Goal: Task Accomplishment & Management: Complete application form

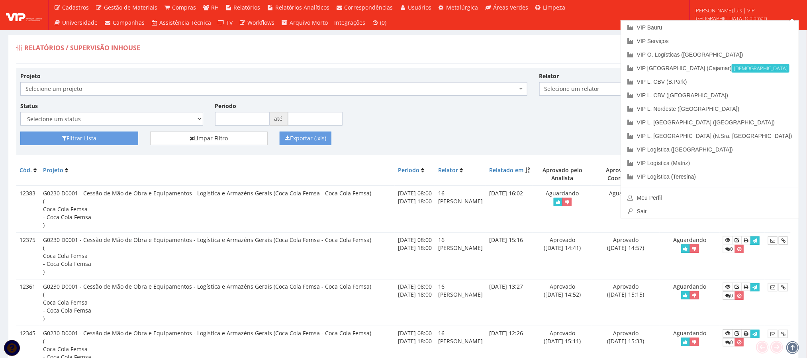
click at [748, 18] on span "[PERSON_NAME].luis | VIP [GEOGRAPHIC_DATA] (Cajamar)" at bounding box center [746, 14] width 102 height 16
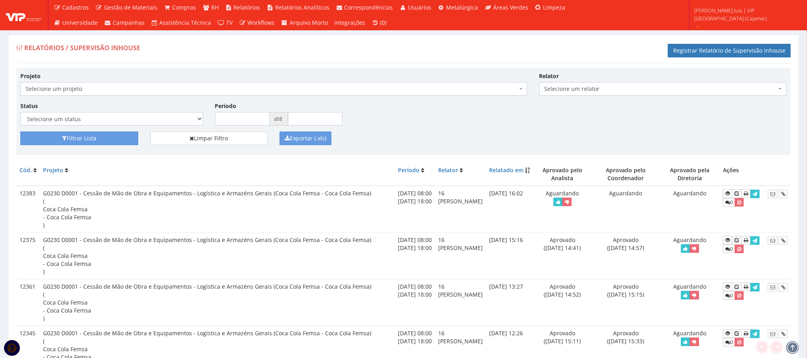
click at [740, 16] on span "[PERSON_NAME].luis | VIP [GEOGRAPHIC_DATA] (Cajamar)" at bounding box center [746, 14] width 102 height 16
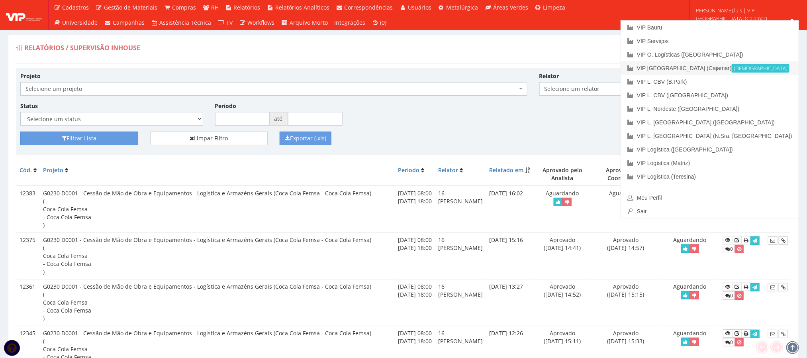
click at [749, 67] on link "VIP Brasil (Cajamar) Ativa" at bounding box center [710, 68] width 178 height 14
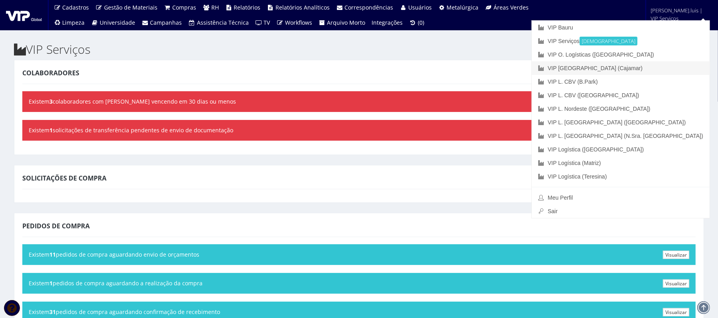
click at [660, 64] on link "VIP [GEOGRAPHIC_DATA] (Cajamar)" at bounding box center [621, 68] width 178 height 14
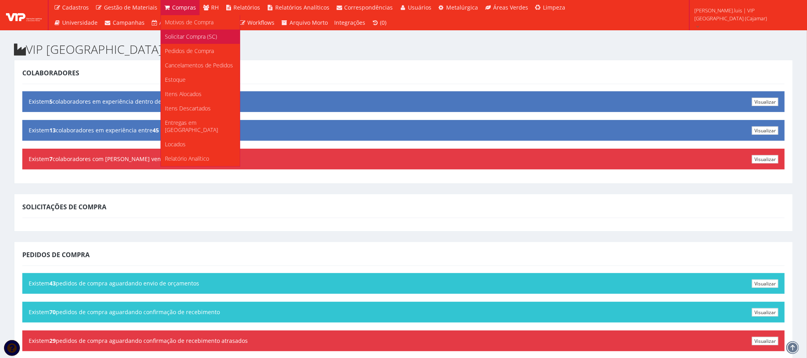
click at [177, 36] on span "Solicitar Compra (SC)" at bounding box center [191, 37] width 52 height 8
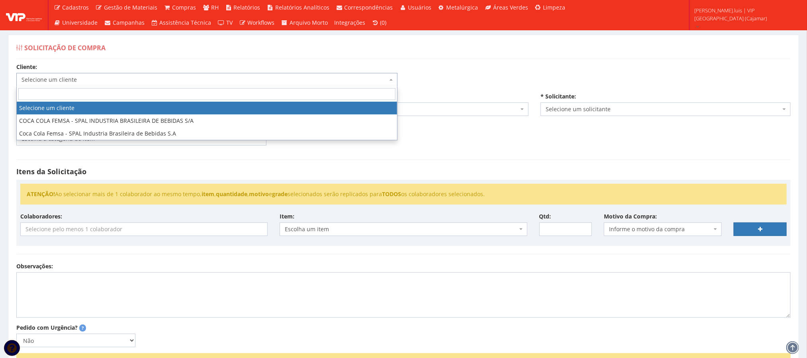
click at [188, 81] on span "Selecione um cliente" at bounding box center [205, 80] width 366 height 8
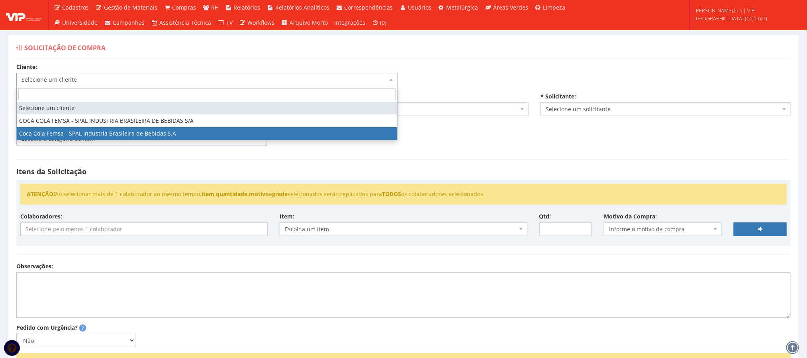
select select "51"
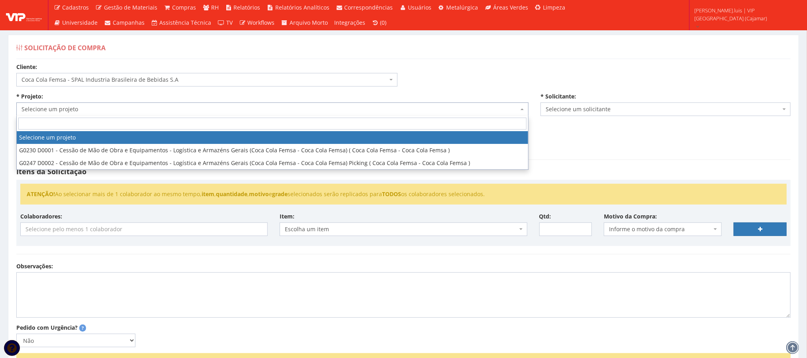
click at [127, 105] on span "Selecione um projeto" at bounding box center [272, 109] width 513 height 14
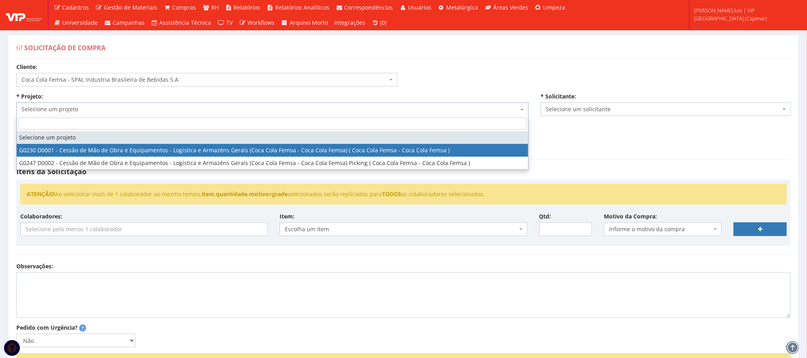
select select "230"
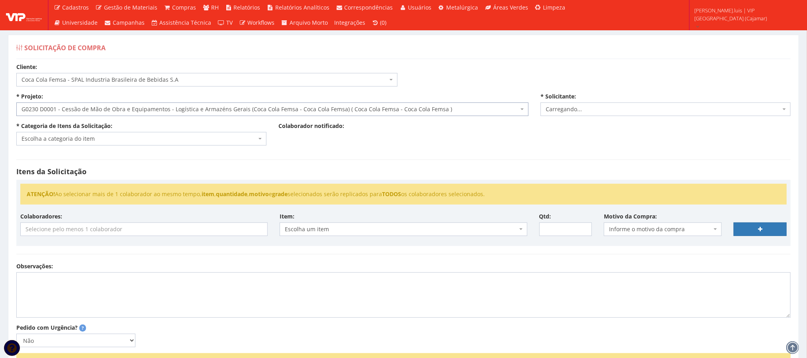
click at [126, 145] on body "Cadastros Clientes Unidades Subclientes Unidades de Subclientes Projetos Vagas …" at bounding box center [403, 225] width 807 height 451
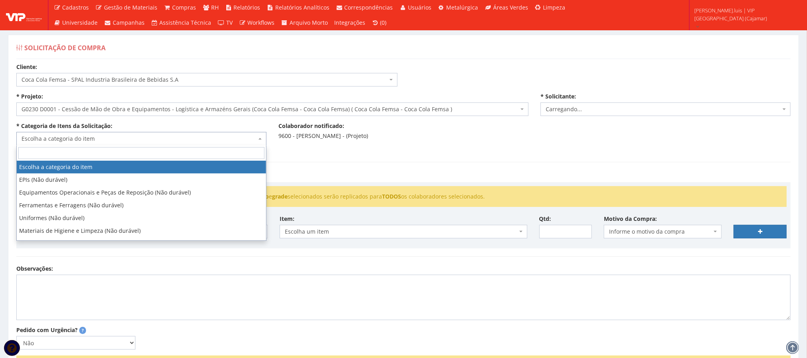
select select "3784"
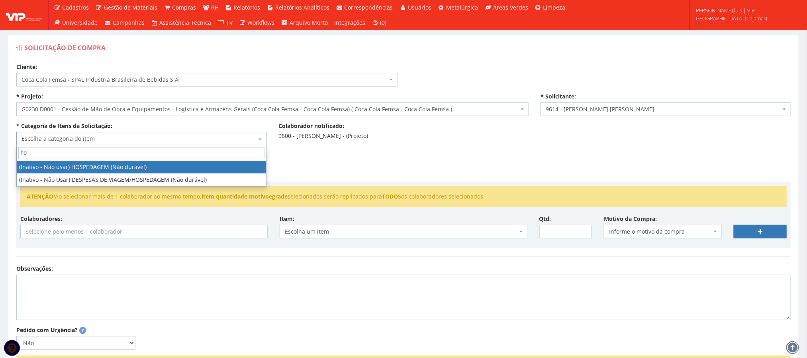
type input "h"
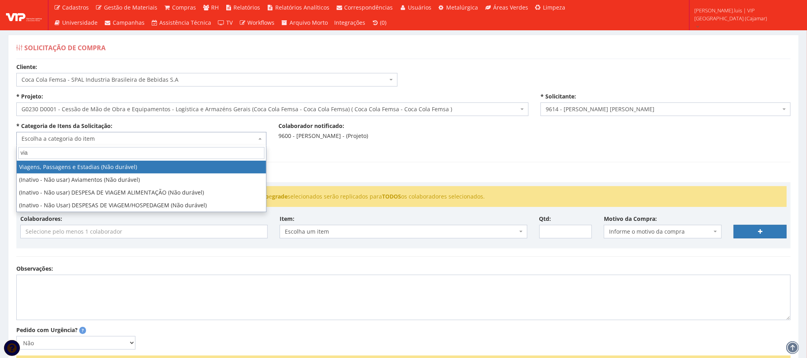
type input "via"
select select "21"
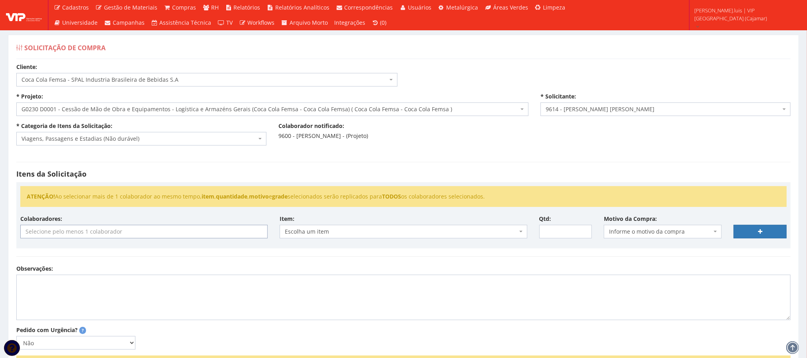
click at [50, 230] on input "search" at bounding box center [144, 231] width 246 height 13
click at [176, 263] on div "Itens da Solicitação ATENÇÃO! Ao selecionar mais de 1 colaborador ao mesmo temp…" at bounding box center [403, 209] width 787 height 111
click at [158, 236] on input "search" at bounding box center [144, 231] width 246 height 13
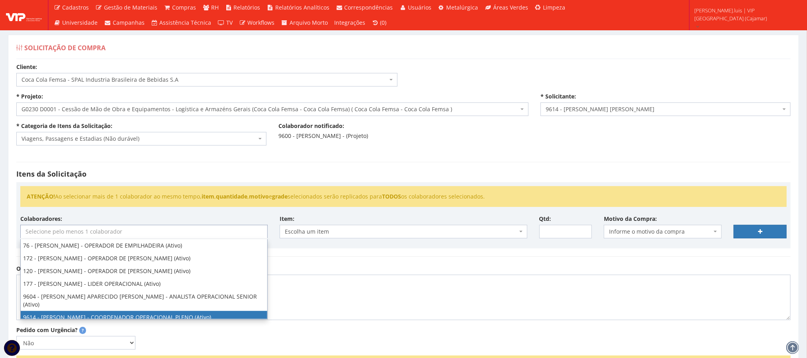
select select "3784"
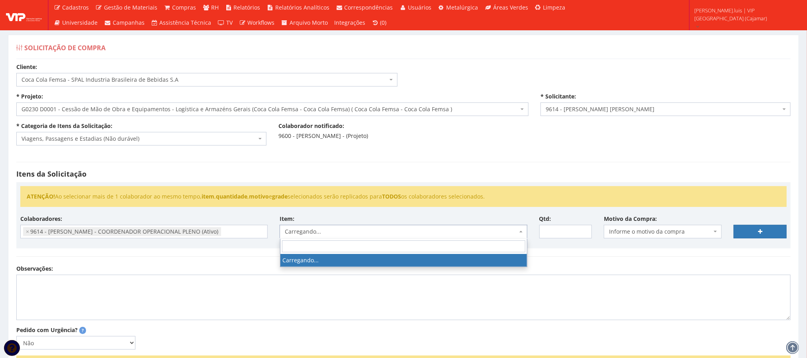
click at [341, 232] on span "Carregando..." at bounding box center [401, 232] width 232 height 8
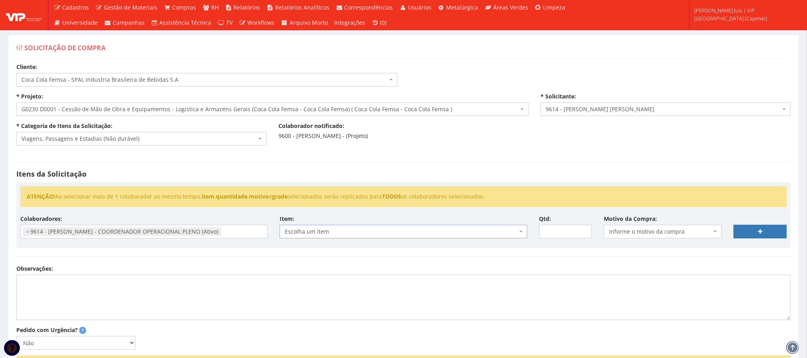
click at [402, 234] on span "Escolha um item" at bounding box center [401, 232] width 232 height 8
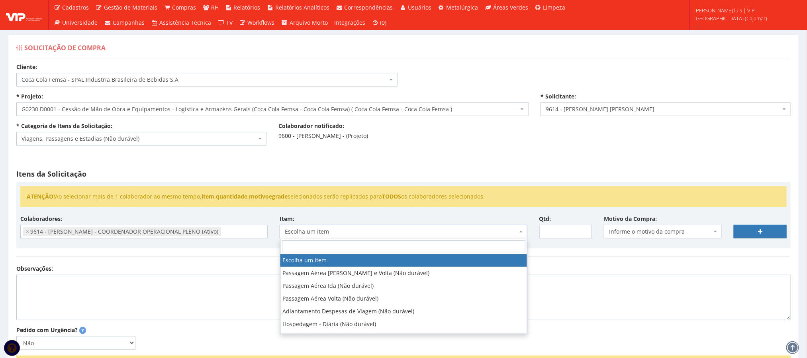
click at [402, 234] on span "Escolha um item" at bounding box center [401, 232] width 232 height 8
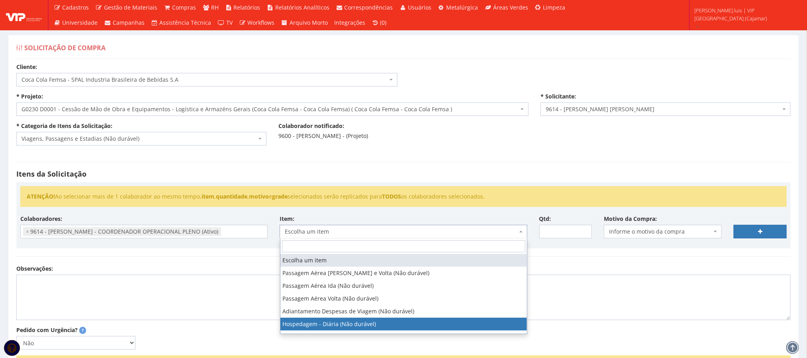
select select "403"
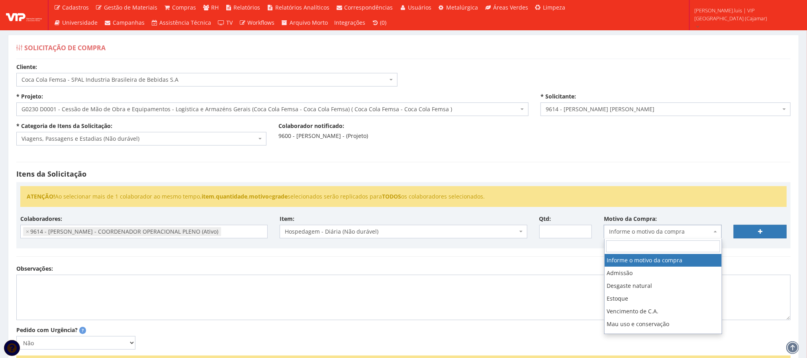
click at [624, 232] on span "Informe o motivo da compra" at bounding box center [660, 232] width 103 height 8
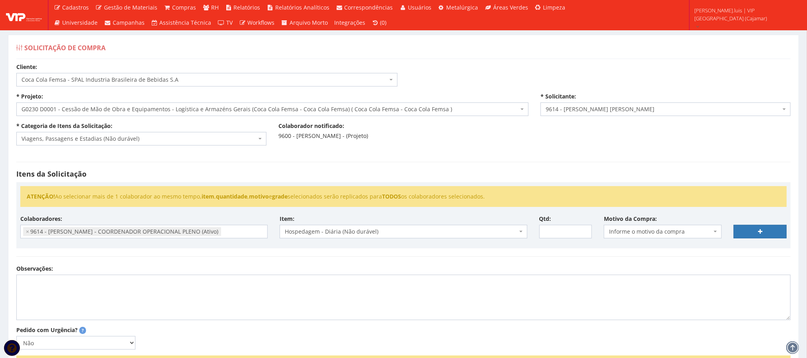
click at [543, 280] on div "Observações:" at bounding box center [403, 292] width 787 height 55
click at [560, 237] on input "Qtd:" at bounding box center [566, 232] width 53 height 14
type input "5"
click at [655, 232] on span "Informe o motivo da compra" at bounding box center [660, 232] width 103 height 8
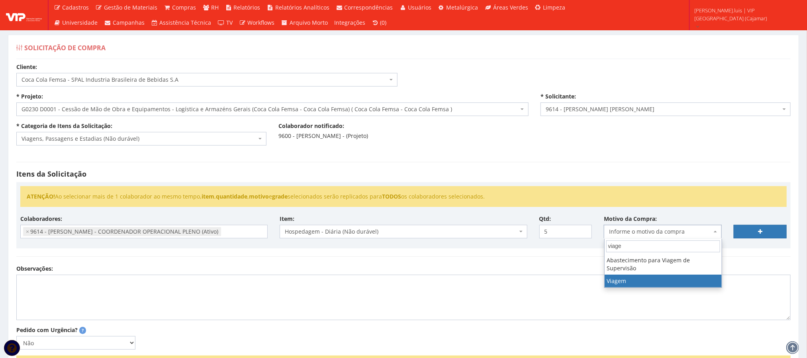
type input "viage"
select select "42"
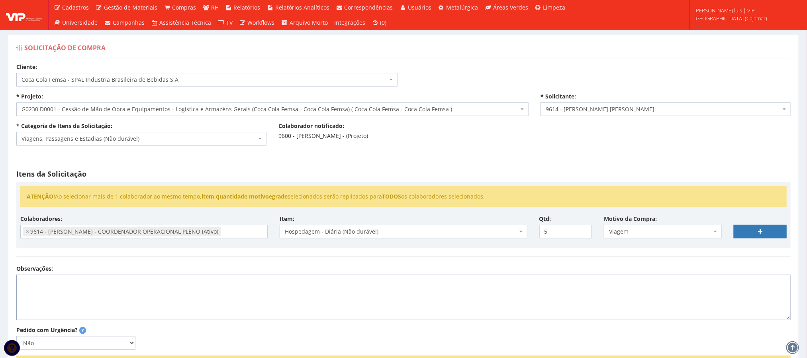
click at [46, 296] on textarea "Observações:" at bounding box center [403, 297] width 775 height 45
drag, startPoint x: 442, startPoint y: 297, endPoint x: 18, endPoint y: 291, distance: 424.1
click at [18, 291] on textarea "Viagem para OPL Cajamar, acompanhar evolução das melhorias do sistema WMS e col…" at bounding box center [403, 297] width 775 height 45
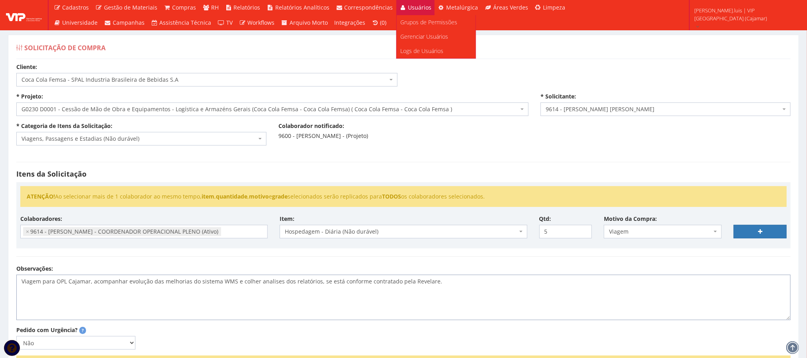
paste textarea "sita à OPL Cajamar para monitorar o progresso das melhorias no sistema WMS e an…"
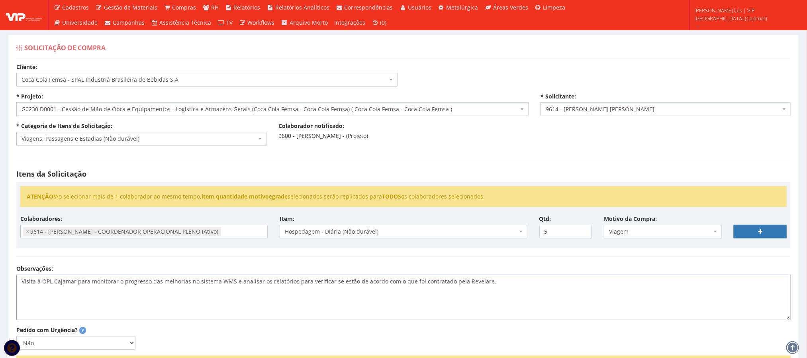
click at [36, 295] on textarea "Visita à OPL Cajamar para monitorar o progresso das melhorias no sistema WMS e …" at bounding box center [403, 297] width 775 height 45
click at [39, 296] on textarea "Visita à OPL Cajamar para monitorar o progresso das melhorias no sistema WMS e …" at bounding box center [403, 297] width 775 height 45
click at [458, 297] on textarea "Visita operacional na OPL Cajamar para monitorar o progresso das melhorias no s…" at bounding box center [403, 297] width 775 height 45
click at [0, 0] on lt-em "o contratado" at bounding box center [0, 0] width 0 height 0
click at [410, 297] on textarea "Visita operacional na OPL Cajamar para monitorar o progresso das melhorias no s…" at bounding box center [403, 297] width 775 height 45
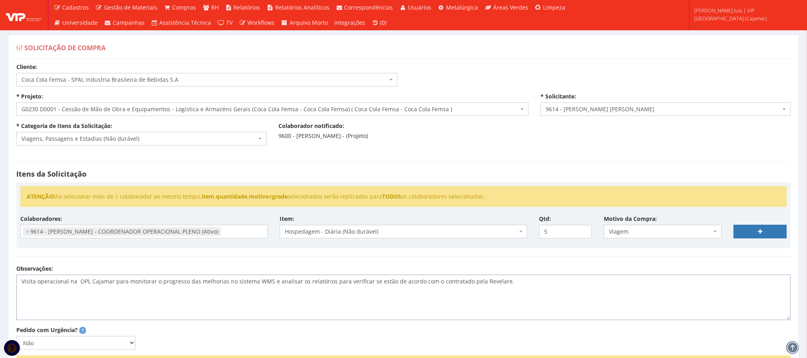
click at [0, 0] on lt-em "conforme o" at bounding box center [0, 0] width 0 height 0
click at [477, 297] on textarea "Visita operacional na OPL Cajamar para monitorar o progresso das melhorias no s…" at bounding box center [403, 297] width 775 height 45
click at [496, 299] on textarea "Visita operacional na OPL Cajamar para monitorar o progresso das melhorias no s…" at bounding box center [403, 297] width 775 height 45
click at [76, 317] on textarea "Visita operacional na OPL Cajamar para monitorar o progresso das melhorias no s…" at bounding box center [403, 297] width 775 height 45
click at [457, 297] on textarea "Visita operacional na OPL Cajamar para monitorar o progresso das melhorias no s…" at bounding box center [403, 297] width 775 height 45
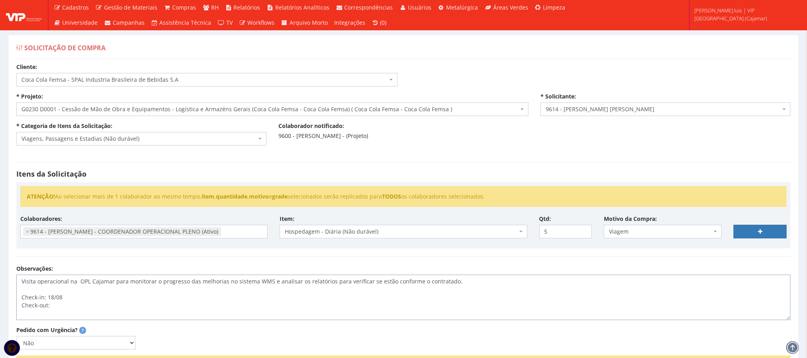
click at [110, 316] on textarea "Visita operacional na OPL Cajamar para monitorar o progresso das melhorias no s…" at bounding box center [403, 297] width 775 height 45
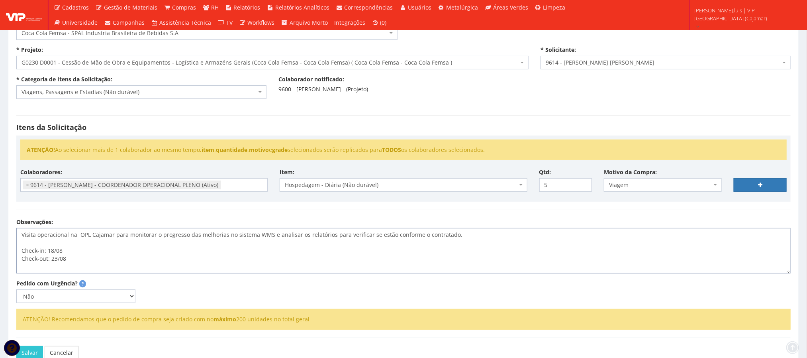
scroll to position [49, 0]
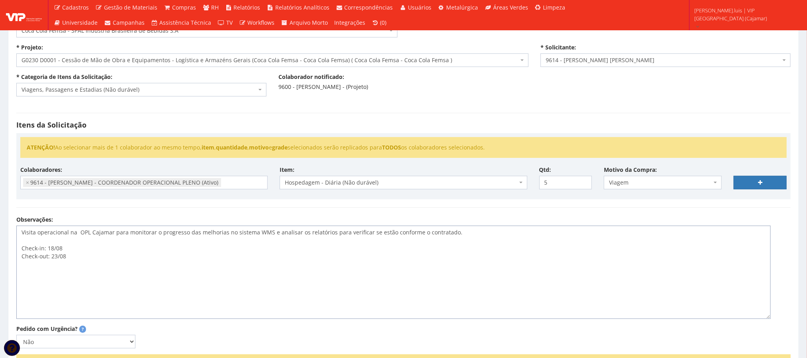
drag, startPoint x: 785, startPoint y: 281, endPoint x: 766, endPoint y: 328, distance: 51.1
click at [766, 319] on textarea "Visita operacional na OPL Cajamar para monitorar o progresso das melhorias no s…" at bounding box center [393, 272] width 755 height 93
click at [483, 281] on textarea "Visita operacional na OPL Cajamar para monitorar o progresso das melhorias no s…" at bounding box center [393, 272] width 755 height 93
click at [256, 292] on textarea "Visita operacional na OPL Cajamar para monitorar o progresso das melhorias no s…" at bounding box center [393, 272] width 755 height 93
click at [86, 287] on textarea "Visita operacional na OPL Cajamar para monitorar o progresso das melhorias no s…" at bounding box center [393, 272] width 755 height 93
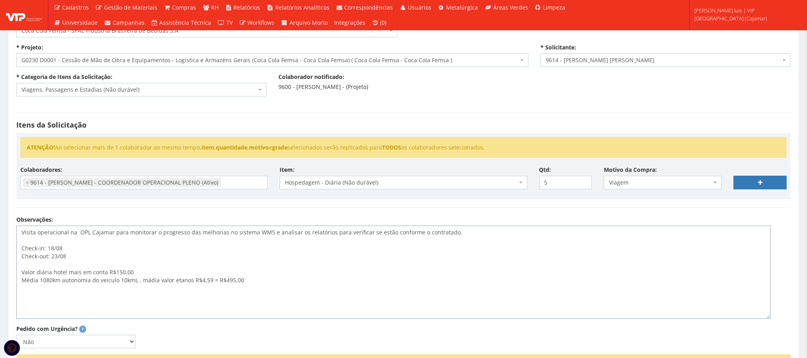
click at [293, 267] on textarea "Visita operacional na OPL Cajamar para monitorar o progresso das melhorias no s…" at bounding box center [393, 272] width 755 height 93
type textarea "Visita operacional na OPL Cajamar para monitorar o progresso das melhorias no s…"
click at [753, 182] on link at bounding box center [760, 183] width 53 height 14
select select
type input "0"
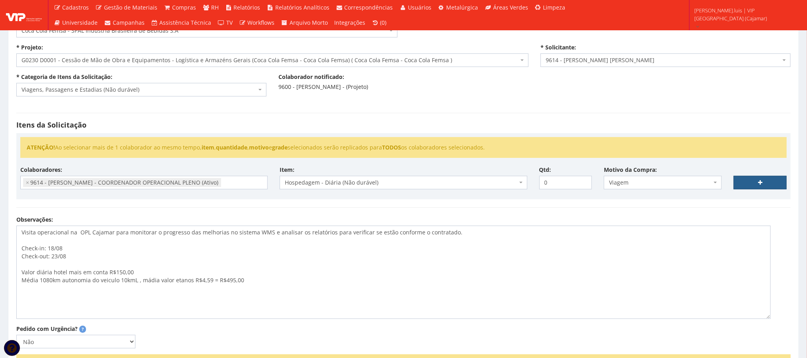
select select
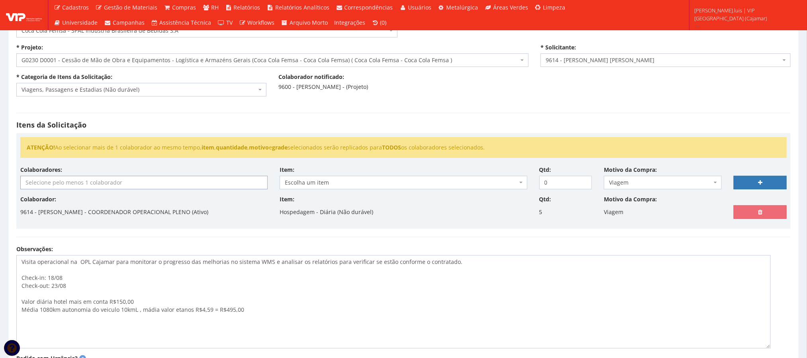
click at [228, 185] on input "search" at bounding box center [144, 182] width 246 height 13
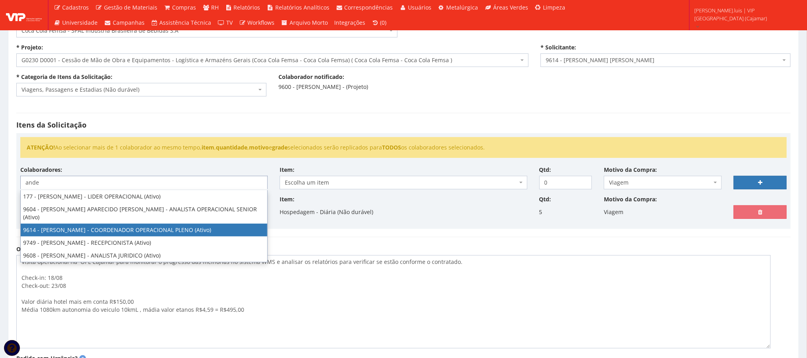
type input "ande"
select select "3784"
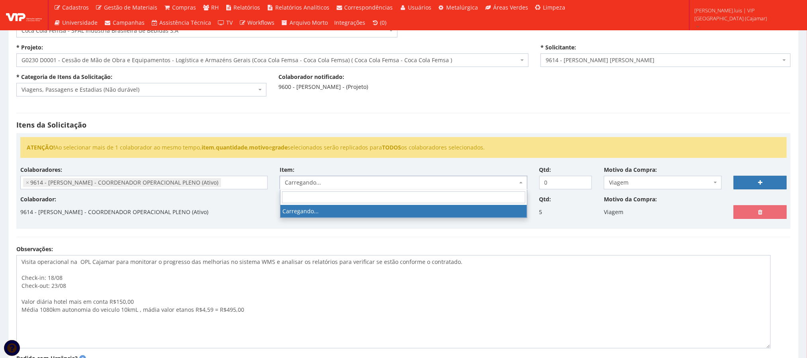
click at [300, 187] on span "Carregando..." at bounding box center [401, 183] width 232 height 8
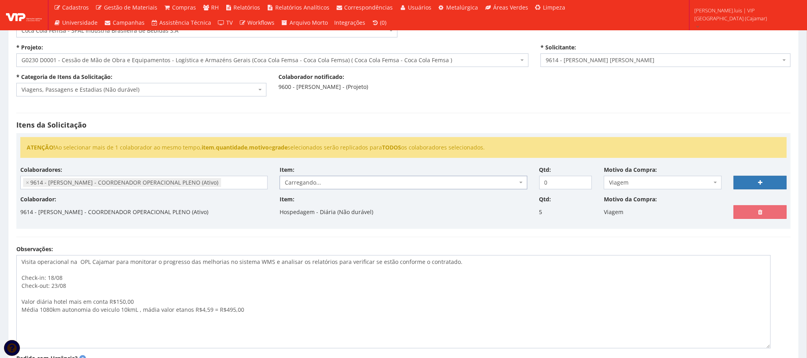
click at [312, 182] on span "Carregando..." at bounding box center [401, 183] width 232 height 8
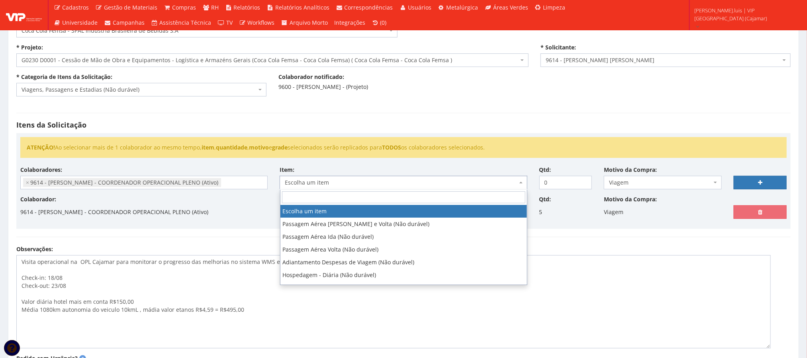
click at [312, 182] on span "Escolha um item" at bounding box center [401, 183] width 232 height 8
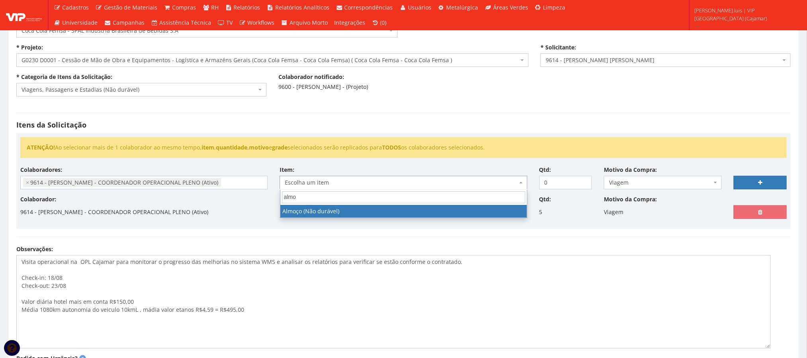
type input "almo"
select select "578"
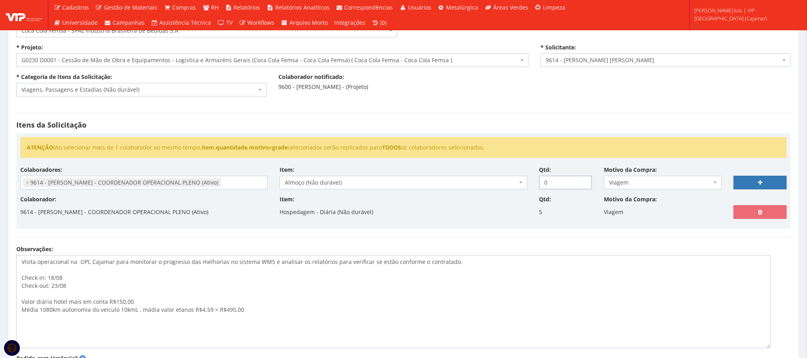
click at [548, 183] on input "0" at bounding box center [566, 183] width 53 height 14
click at [550, 285] on textarea "Visita operacional na OPL Cajamar para monitorar o progresso das melhorias no s…" at bounding box center [393, 301] width 755 height 93
click at [550, 185] on input "0" at bounding box center [566, 183] width 53 height 14
type input "5"
click at [766, 184] on link at bounding box center [760, 183] width 53 height 14
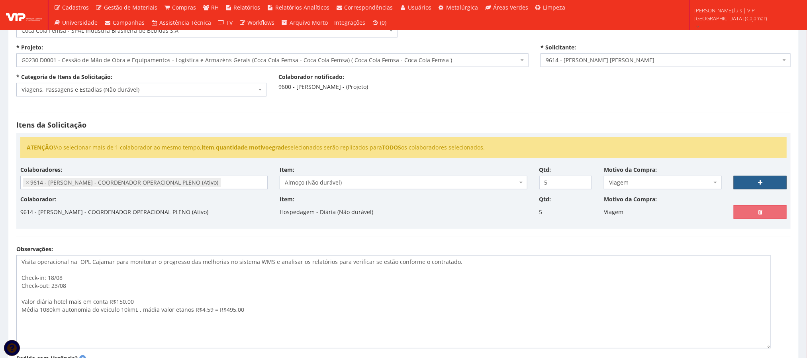
select select
type input "0"
select select
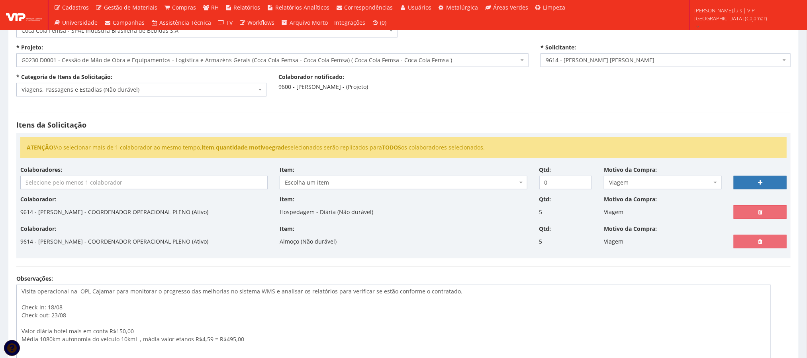
click at [157, 183] on input "search" at bounding box center [144, 182] width 246 height 13
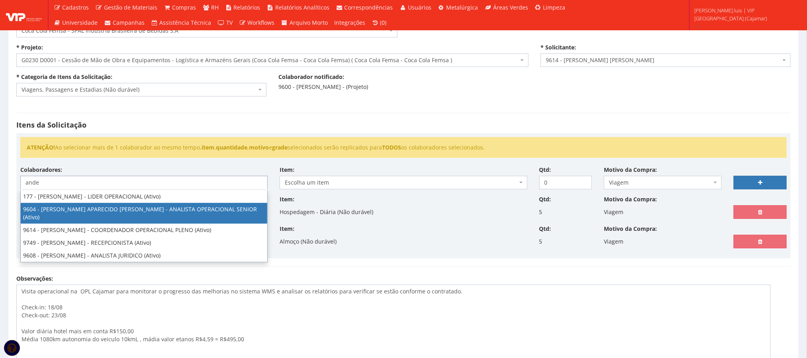
type input "ande"
select select "3771"
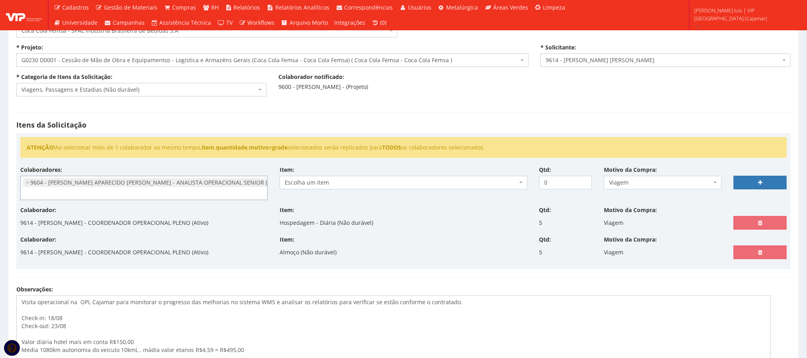
click at [25, 185] on li "× 9604 - ANDERSON APARECIDO ARCENCIO DA SILVA - ANALISTA OPERACIONAL SENIOR (At…" at bounding box center [154, 182] width 262 height 9
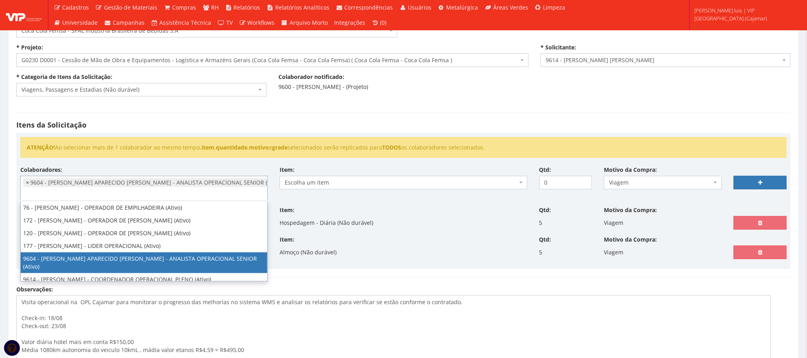
click at [27, 185] on span "×" at bounding box center [27, 183] width 3 height 8
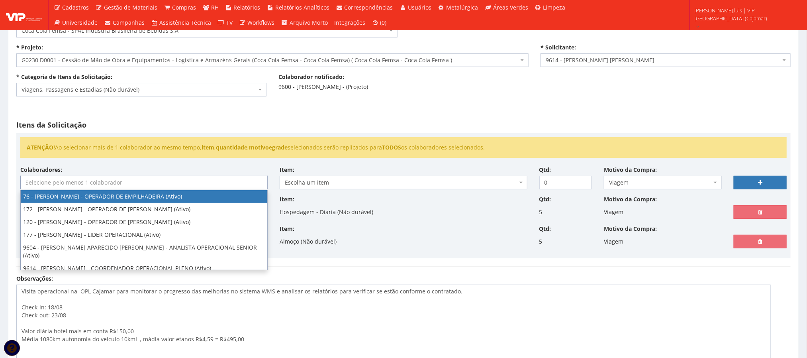
click at [44, 185] on input "search" at bounding box center [144, 182] width 246 height 13
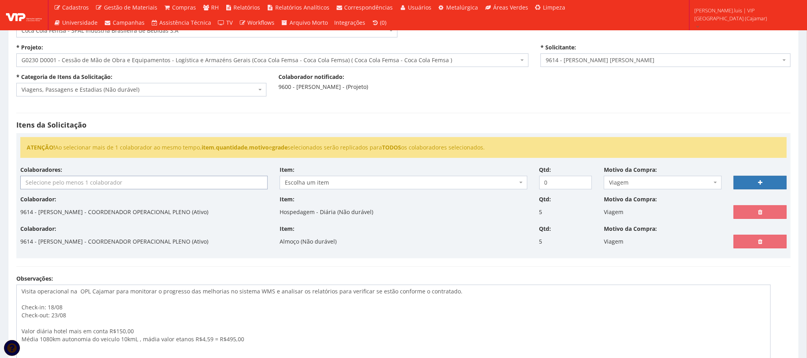
click at [55, 185] on input "search" at bounding box center [144, 182] width 246 height 13
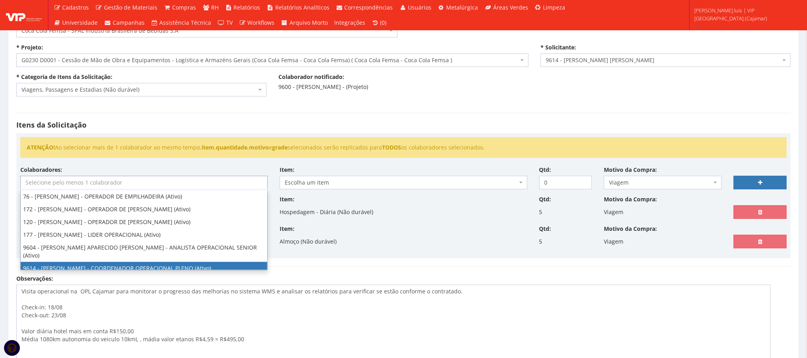
select select "3784"
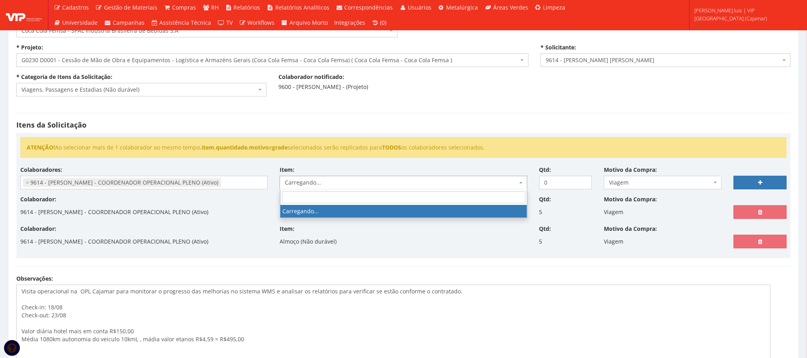
click at [418, 188] on span "Carregando..." at bounding box center [403, 183] width 247 height 14
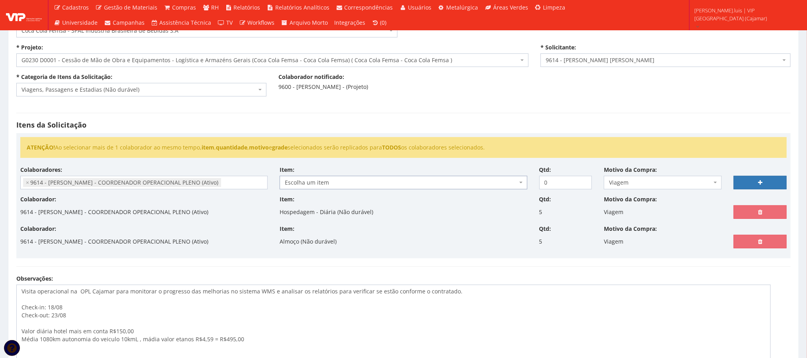
click at [418, 188] on span "Escolha um item" at bounding box center [403, 183] width 247 height 14
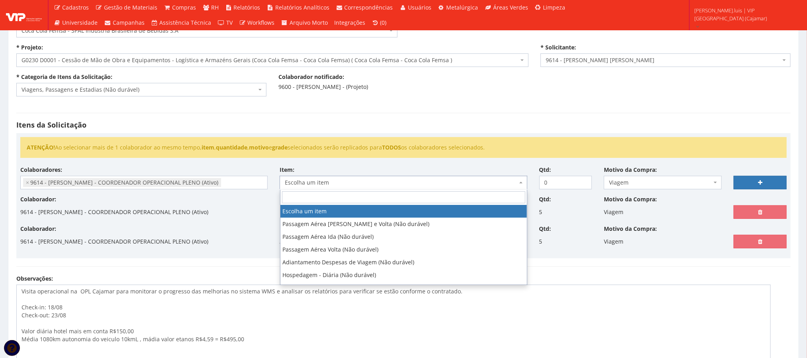
click at [418, 188] on span "Escolha um item" at bounding box center [403, 183] width 247 height 14
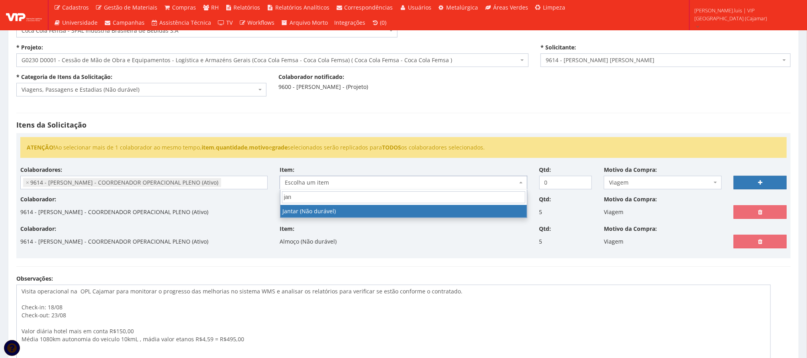
type input "jan"
select select "579"
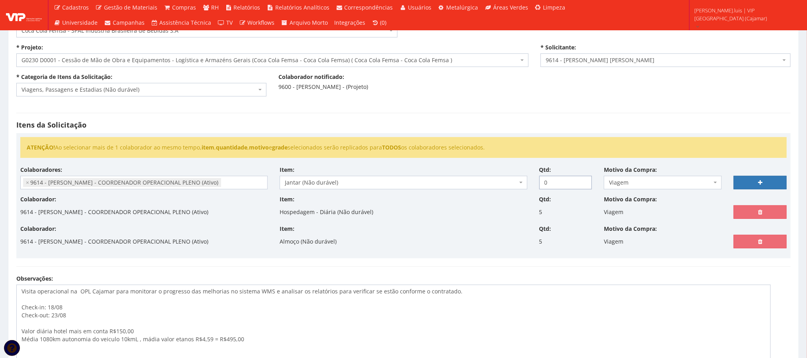
click at [550, 185] on input "0" at bounding box center [566, 183] width 53 height 14
type input "5"
click at [764, 182] on link at bounding box center [760, 183] width 53 height 14
select select
type input "0"
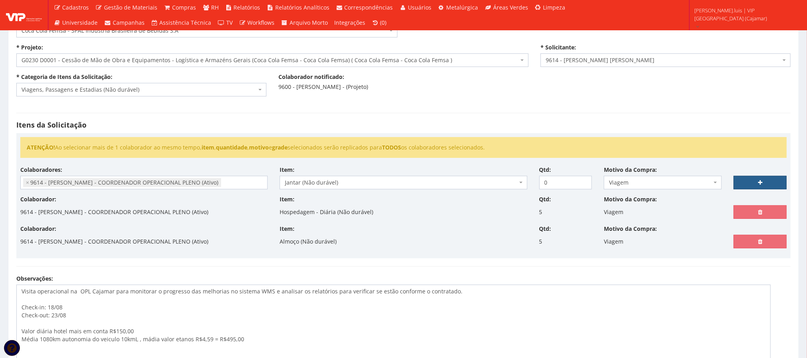
select select
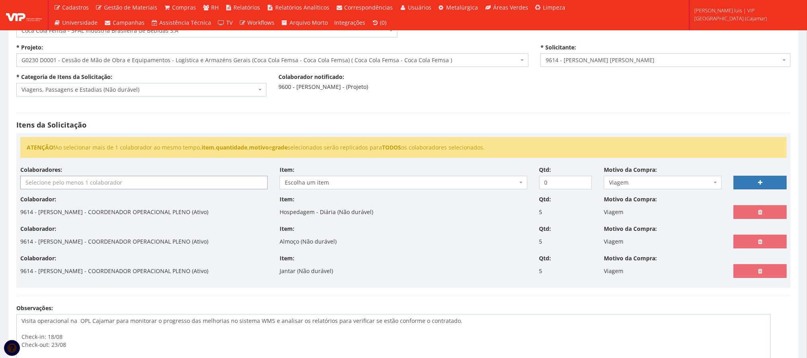
click at [133, 185] on input "search" at bounding box center [144, 182] width 246 height 13
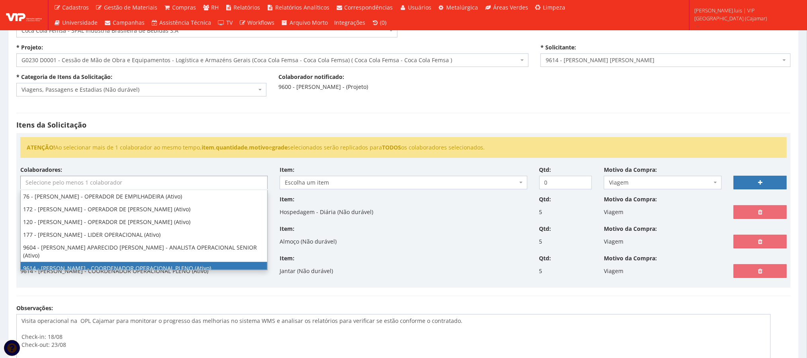
select select "3784"
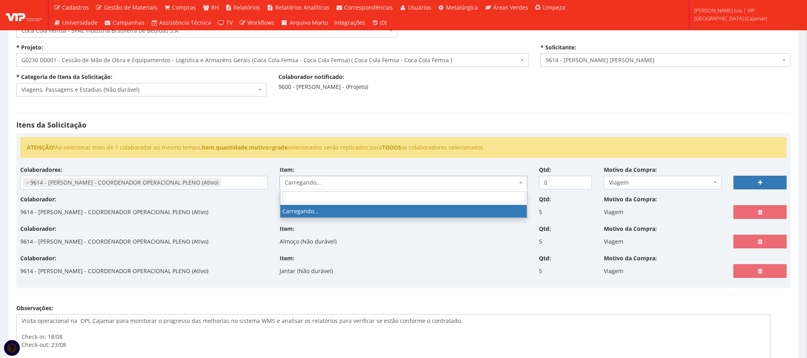
click at [335, 183] on span "Carregando..." at bounding box center [401, 183] width 232 height 8
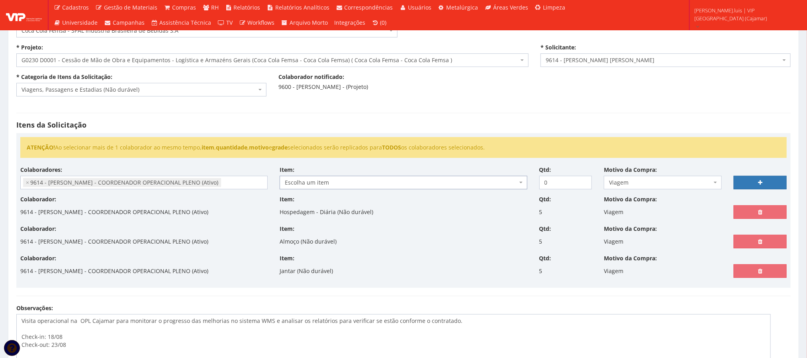
click at [335, 183] on span "Escolha um item" at bounding box center [401, 183] width 232 height 8
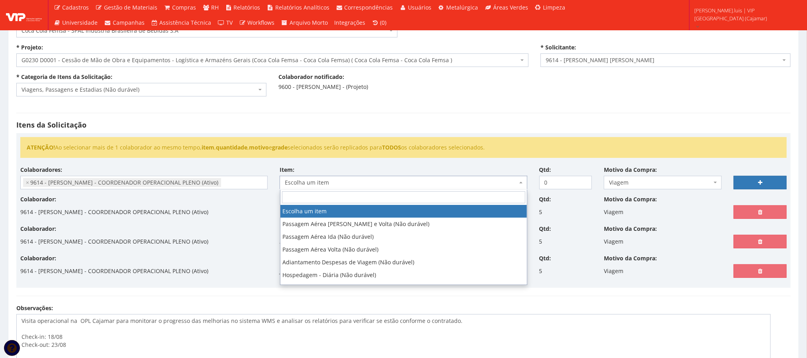
click at [335, 183] on span "Escolha um item" at bounding box center [401, 183] width 232 height 8
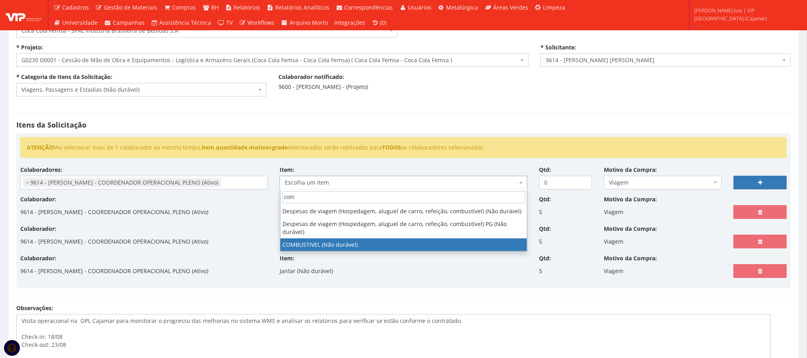
type input "com"
select select "2027"
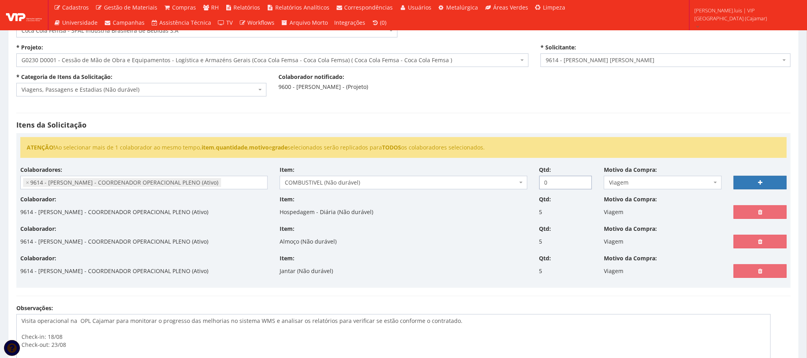
click at [555, 187] on input "0" at bounding box center [566, 183] width 53 height 14
type input "1"
click at [764, 185] on link at bounding box center [760, 183] width 53 height 14
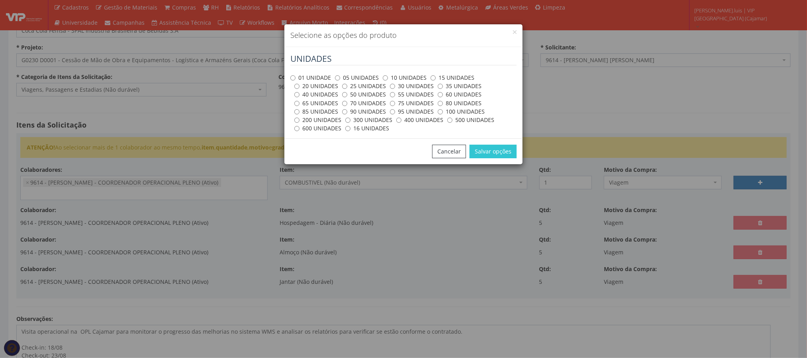
click at [443, 112] on label "100 UNIDADES" at bounding box center [461, 112] width 47 height 8
click at [443, 112] on input "100 UNIDADES" at bounding box center [440, 111] width 5 height 5
radio input "true"
click at [484, 149] on button "Salvar opções" at bounding box center [493, 152] width 47 height 14
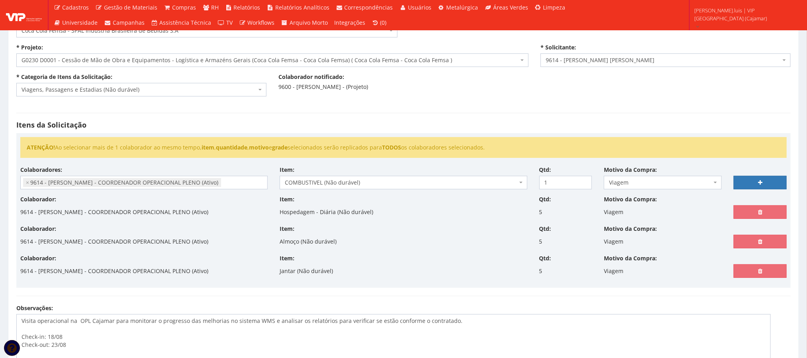
select select
type input "0"
select select
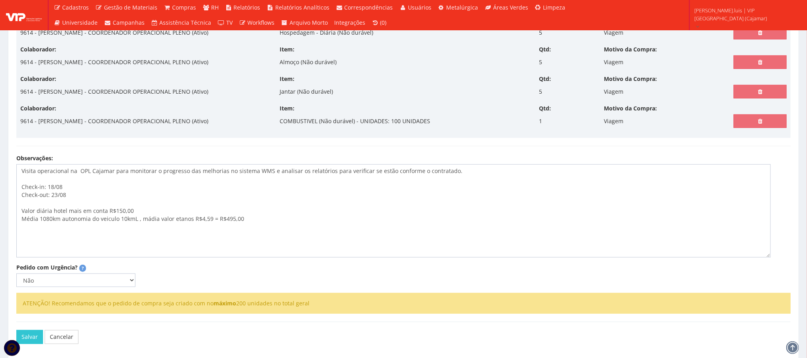
scroll to position [226, 0]
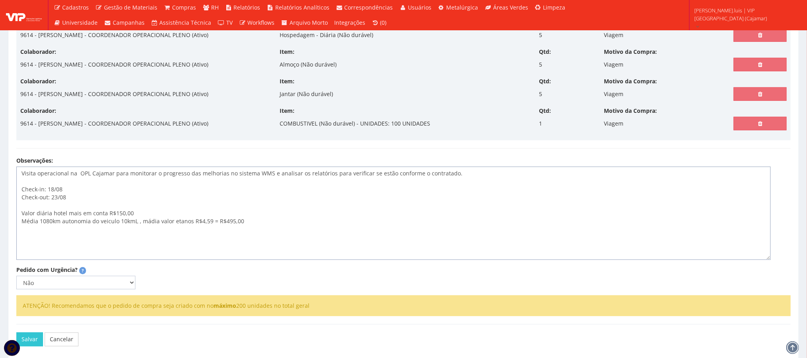
drag, startPoint x: 42, startPoint y: 219, endPoint x: 47, endPoint y: 219, distance: 4.8
click at [47, 219] on textarea "Visita operacional na OPL Cajamar para monitorar o progresso das melhorias no s…" at bounding box center [393, 213] width 755 height 93
click at [0, 0] on lt-span "diári o hotel" at bounding box center [0, 0] width 0 height 0
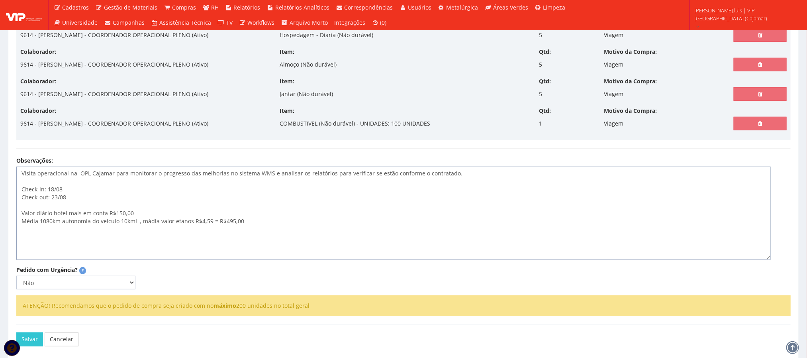
click at [112, 225] on textarea "Visita operacional na OPL Cajamar para monitorar o progresso das melhorias no s…" at bounding box center [393, 213] width 755 height 93
click at [0, 0] on lt-span "do ve í culo" at bounding box center [0, 0] width 0 height 0
click at [132, 225] on textarea "Visita operacional na OPL Cajamar para monitorar o progresso das melhorias no s…" at bounding box center [393, 213] width 755 height 93
click at [0, 0] on lt-em "10kmL," at bounding box center [0, 0] width 0 height 0
click at [153, 222] on textarea "Visita operacional na OPL Cajamar para monitorar o progresso das melhorias no s…" at bounding box center [393, 213] width 755 height 93
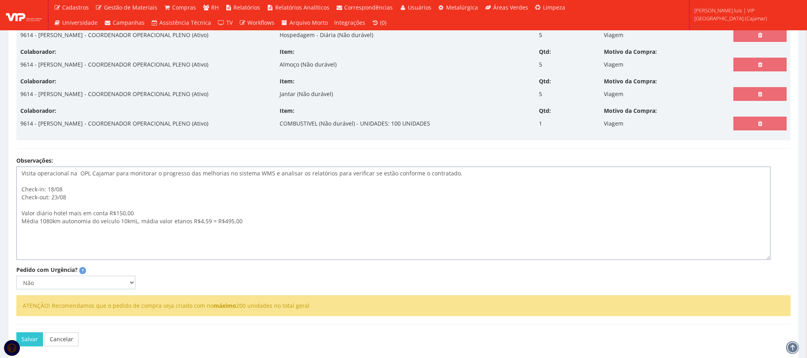
click at [0, 0] on lt-span "mádia , valor" at bounding box center [0, 0] width 0 height 0
click at [202, 227] on textarea "Visita operacional na OPL Cajamar para monitorar o progresso das melhorias no s…" at bounding box center [393, 213] width 755 height 93
click at [0, 0] on lt-em "R$ 4,59" at bounding box center [0, 0] width 0 height 0
click at [231, 226] on textarea "Visita operacional na OPL Cajamar para monitorar o progresso das melhorias no s…" at bounding box center [393, 213] width 755 height 93
click at [0, 0] on lt-em "R$ 495,00" at bounding box center [0, 0] width 0 height 0
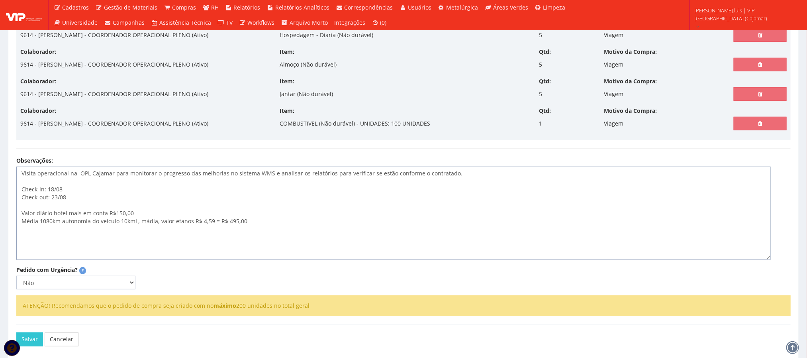
click at [125, 218] on textarea "Visita operacional na OPL Cajamar para monitorar o progresso das melhorias no s…" at bounding box center [393, 213] width 755 height 93
click at [0, 0] on lt-em "R$ 150,00" at bounding box center [0, 0] width 0 height 0
type textarea "Visita operacional na OPL Cajamar para monitorar o progresso das melhorias no s…"
click at [433, 232] on textarea "Visita operacional na OPL Cajamar para monitorar o progresso das melhorias no s…" at bounding box center [393, 213] width 755 height 93
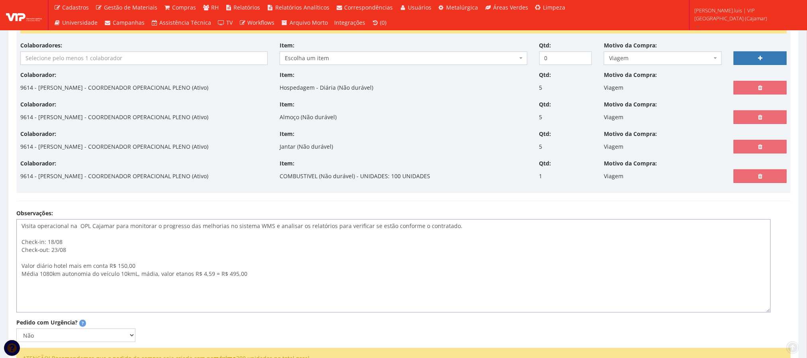
scroll to position [239, 0]
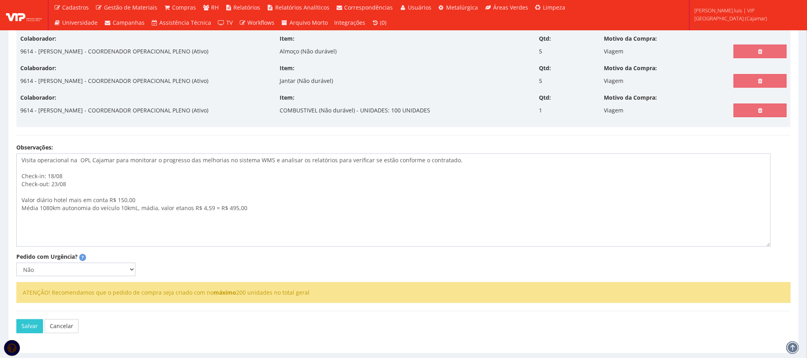
click at [518, 259] on div "Cliente: Selecione um cliente COCA COLA FEMSA - SPAL INDUSTRIA BRASILEIRA DE BE…" at bounding box center [403, 85] width 787 height 523
click at [23, 327] on button "Salvar" at bounding box center [29, 326] width 27 height 14
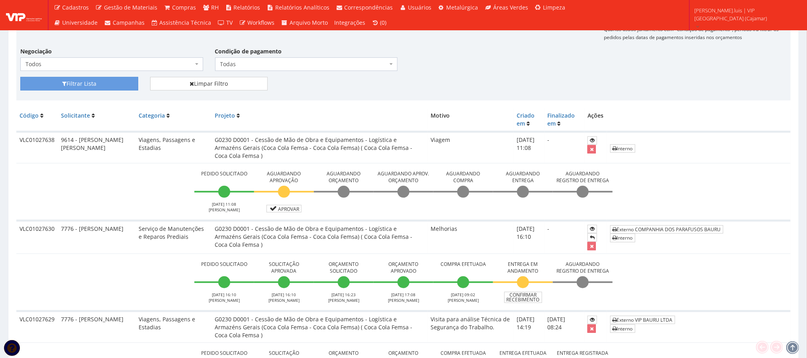
scroll to position [179, 0]
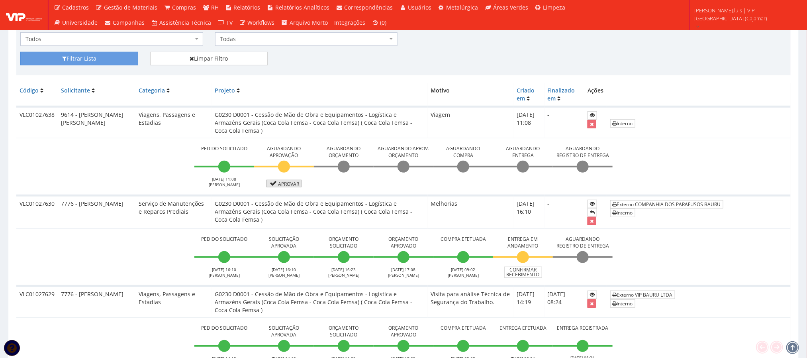
click at [297, 183] on link "Aprovar" at bounding box center [284, 184] width 35 height 8
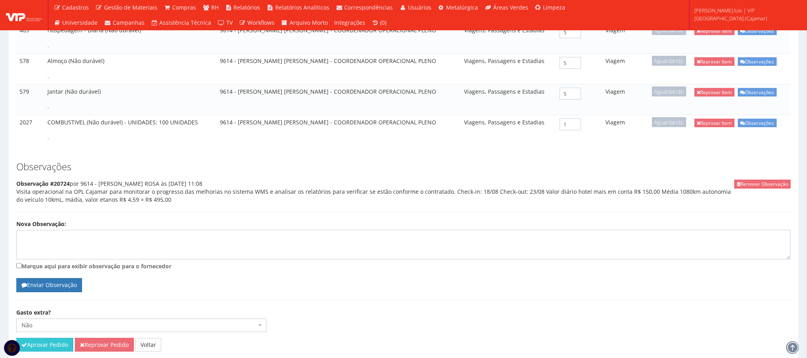
scroll to position [208, 0]
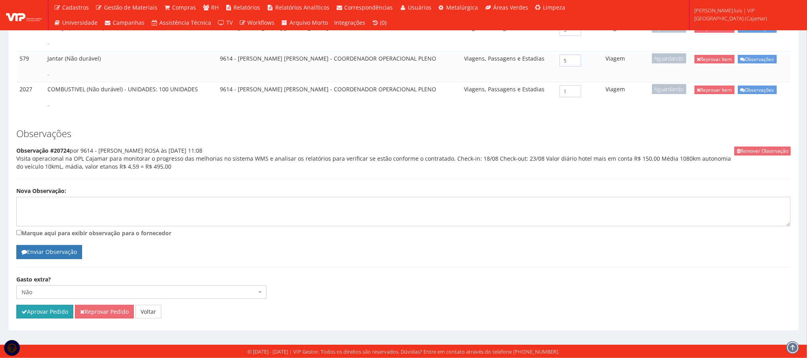
click at [48, 314] on button "Aprovar Pedido" at bounding box center [44, 312] width 57 height 14
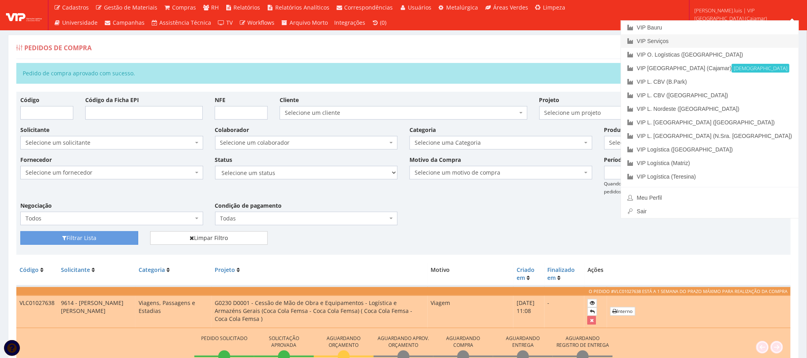
click at [732, 40] on link "VIP Serviços" at bounding box center [710, 41] width 178 height 14
